Goal: Transaction & Acquisition: Purchase product/service

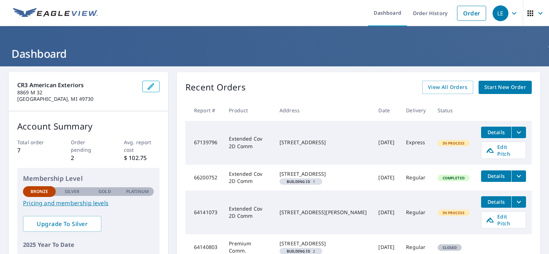
click at [463, 14] on link "Order" at bounding box center [471, 13] width 29 height 15
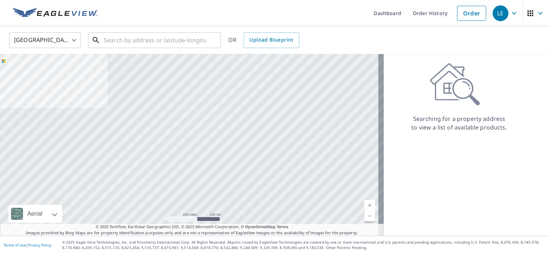
click at [131, 41] on input "text" at bounding box center [155, 40] width 102 height 20
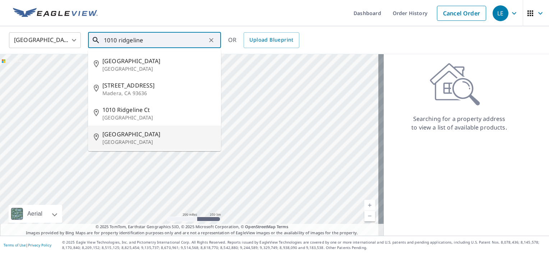
click at [132, 139] on p "[GEOGRAPHIC_DATA]" at bounding box center [158, 142] width 113 height 7
type input "[STREET_ADDRESS][PERSON_NAME]"
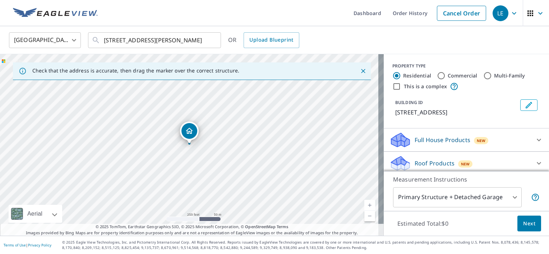
click at [364, 202] on link "Current Level 17, Zoom In" at bounding box center [369, 205] width 11 height 11
click at [364, 202] on link "Current Level 18, Zoom In" at bounding box center [369, 205] width 11 height 11
drag, startPoint x: 279, startPoint y: 161, endPoint x: 252, endPoint y: 111, distance: 56.2
click at [252, 111] on div "[STREET_ADDRESS][PERSON_NAME]" at bounding box center [191, 145] width 383 height 182
click at [361, 71] on icon "Close" at bounding box center [363, 71] width 4 height 4
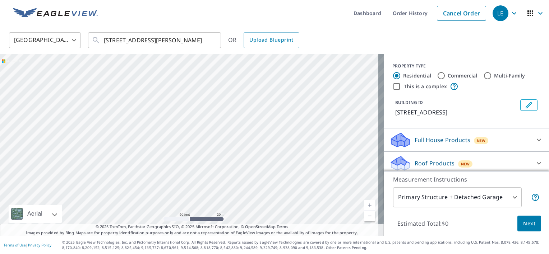
click at [366, 218] on link "Current Level 19, Zoom Out" at bounding box center [369, 216] width 11 height 11
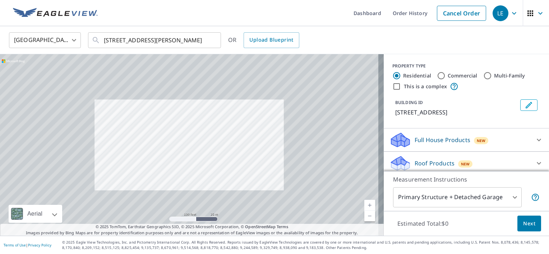
click at [365, 220] on link "Current Level 18, Zoom Out" at bounding box center [369, 216] width 11 height 11
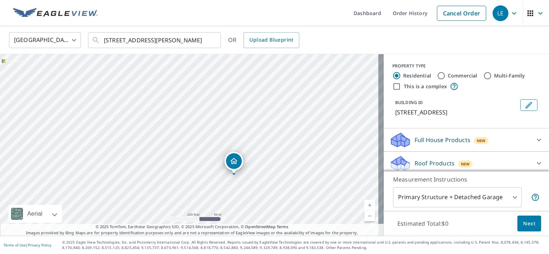
click at [365, 207] on link "Current Level 17, Zoom In" at bounding box center [369, 205] width 11 height 11
click at [366, 205] on link "Current Level 18, Zoom In" at bounding box center [369, 205] width 11 height 11
click at [364, 200] on link "Current Level 19, Zoom In" at bounding box center [369, 205] width 11 height 11
click at [364, 219] on link "Current Level 20, Zoom Out" at bounding box center [369, 216] width 11 height 11
click at [366, 220] on link "Current Level 19, Zoom Out" at bounding box center [369, 216] width 11 height 11
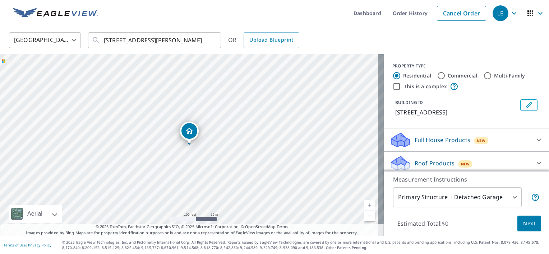
click at [366, 221] on link "Current Level 18, Zoom Out" at bounding box center [369, 216] width 11 height 11
click at [364, 211] on link "Current Level 17, Zoom Out" at bounding box center [369, 216] width 11 height 11
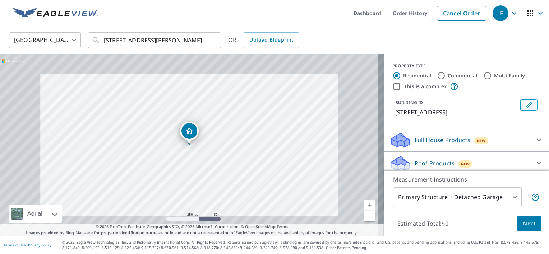
click at [364, 218] on link "Current Level 17, Zoom Out" at bounding box center [369, 216] width 11 height 11
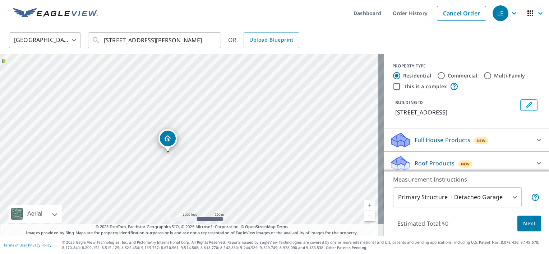
click at [365, 205] on link "Current Level 15, Zoom In" at bounding box center [369, 205] width 11 height 11
click at [366, 208] on link "Current Level 16, Zoom In" at bounding box center [369, 205] width 11 height 11
click at [364, 200] on link "Current Level 17, Zoom In" at bounding box center [369, 205] width 11 height 11
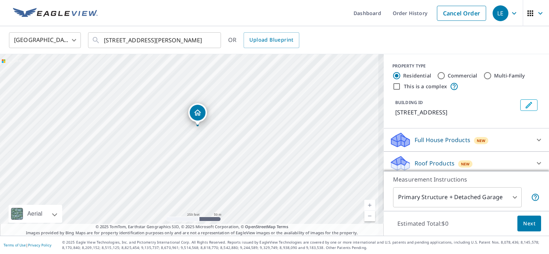
click at [368, 208] on link "Current Level 17, Zoom In" at bounding box center [369, 205] width 11 height 11
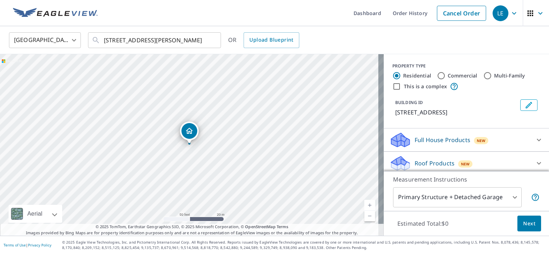
click at [505, 201] on body "LE LE Dashboard Order History Cancel Order LE [GEOGRAPHIC_DATA] [GEOGRAPHIC_DAT…" at bounding box center [274, 127] width 549 height 254
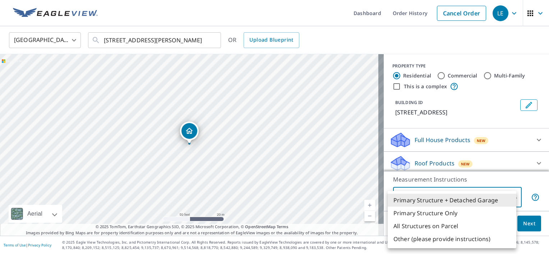
click at [448, 217] on li "Primary Structure Only" at bounding box center [451, 213] width 129 height 13
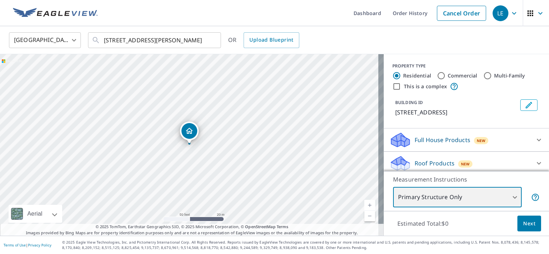
type input "2"
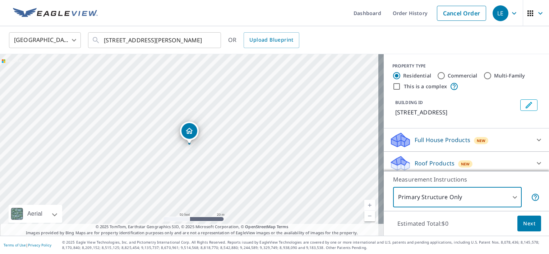
click at [523, 226] on span "Next" at bounding box center [529, 223] width 12 height 9
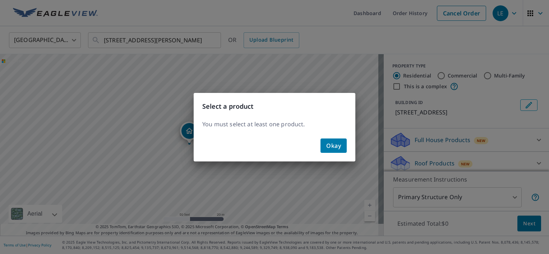
click at [330, 150] on span "Okay" at bounding box center [333, 146] width 15 height 10
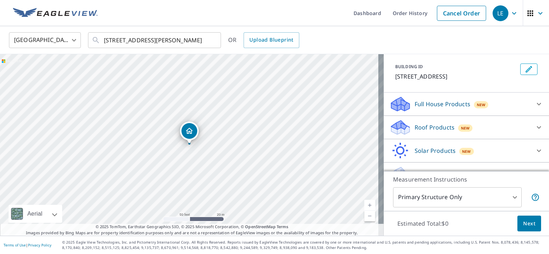
scroll to position [39, 0]
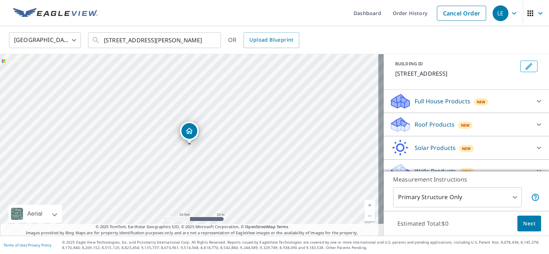
click at [481, 125] on div "Roof Products New" at bounding box center [459, 124] width 141 height 17
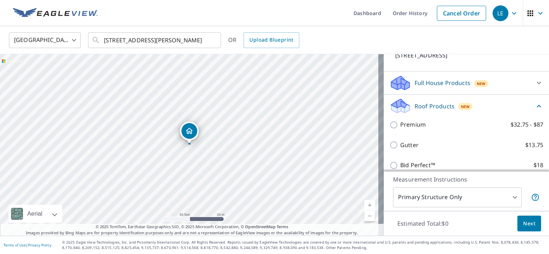
scroll to position [69, 0]
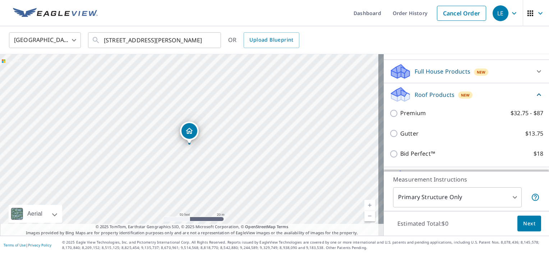
click at [389, 117] on input "Premium $32.75 - $87" at bounding box center [394, 113] width 11 height 9
checkbox input "true"
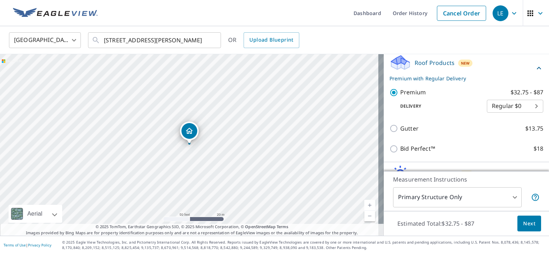
scroll to position [101, 0]
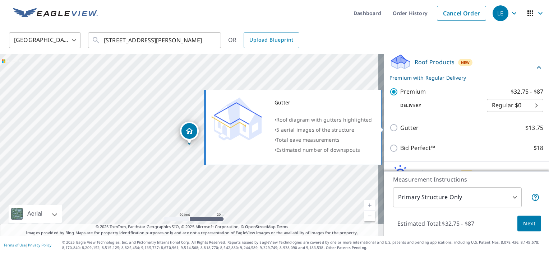
click at [522, 107] on body "LE LE Dashboard Order History Cancel Order LE [GEOGRAPHIC_DATA] [GEOGRAPHIC_DAT…" at bounding box center [274, 127] width 549 height 254
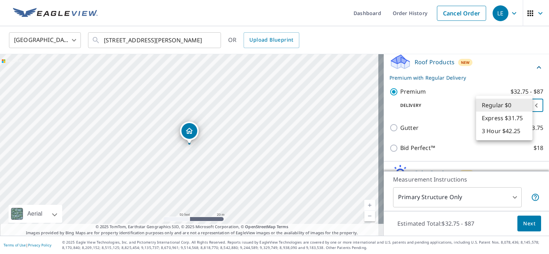
click at [521, 106] on li "Regular $0" at bounding box center [504, 105] width 56 height 13
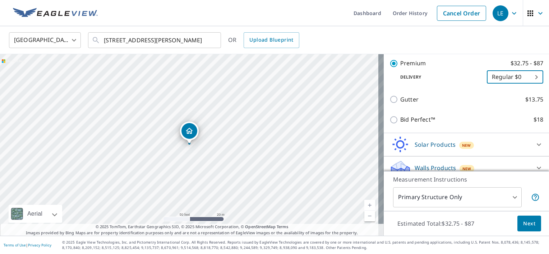
scroll to position [137, 0]
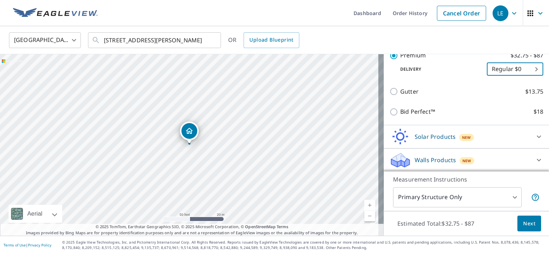
click at [521, 228] on button "Next" at bounding box center [529, 224] width 24 height 16
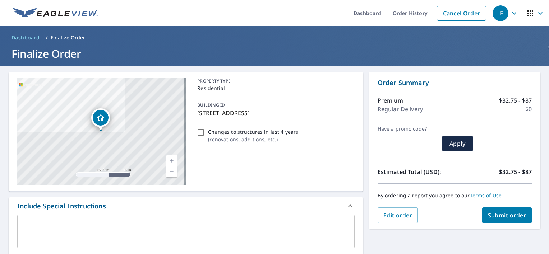
click at [505, 219] on span "Submit order" at bounding box center [506, 215] width 38 height 8
checkbox input "true"
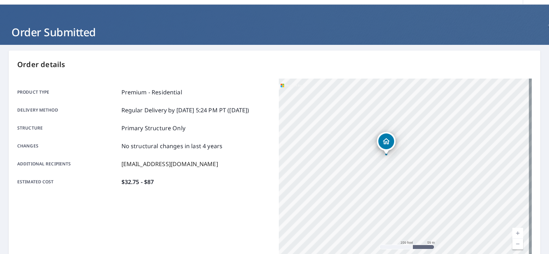
scroll to position [22, 0]
